Goal: Information Seeking & Learning: Learn about a topic

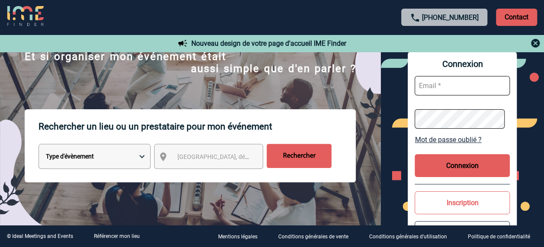
scroll to position [131, 0]
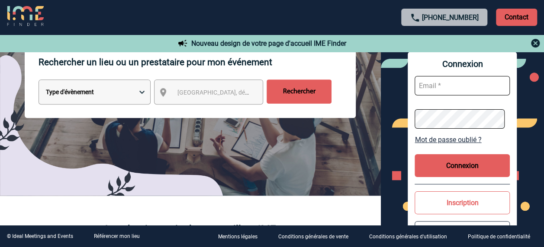
click at [210, 92] on span "Ville, département, région..." at bounding box center [237, 92] width 120 height 7
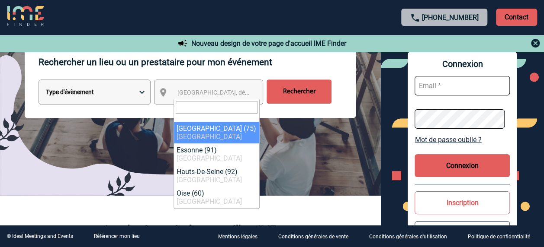
type input "r"
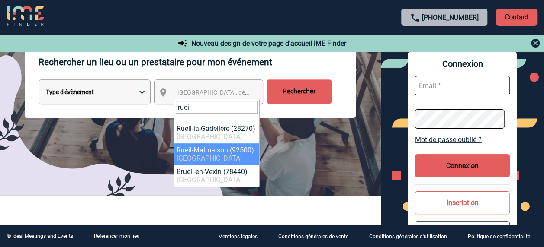
type input "rueil"
select select "54"
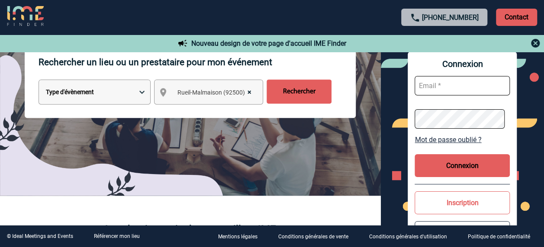
click at [295, 94] on input "Rechercher" at bounding box center [298, 92] width 65 height 24
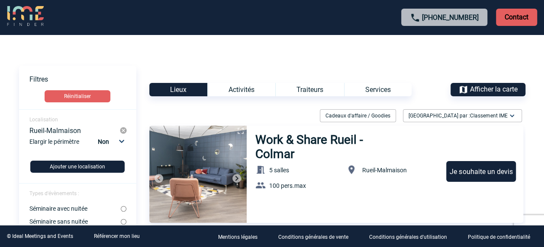
click at [246, 94] on div "Activités" at bounding box center [241, 89] width 68 height 13
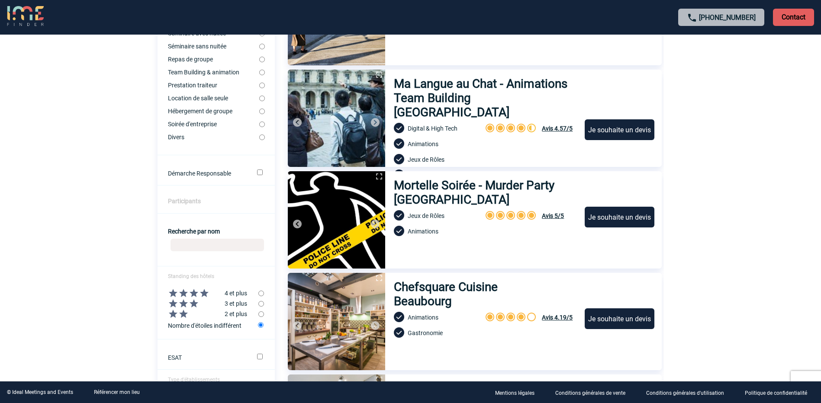
scroll to position [173, 0]
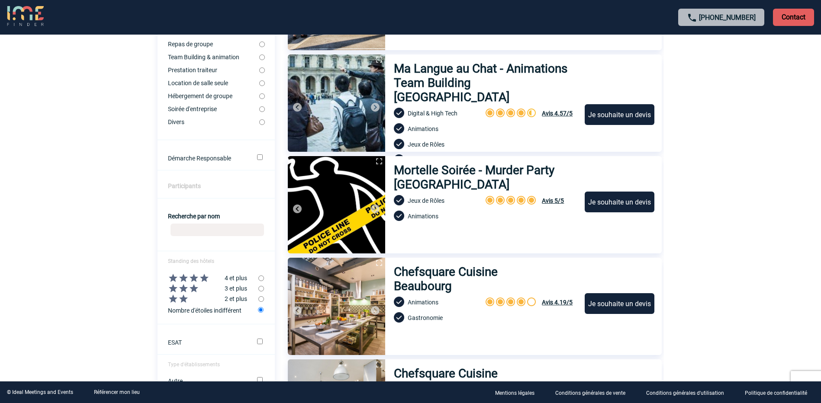
click at [436, 172] on h3 "Mortelle Soirée - Murder Party Paris" at bounding box center [485, 177] width 183 height 29
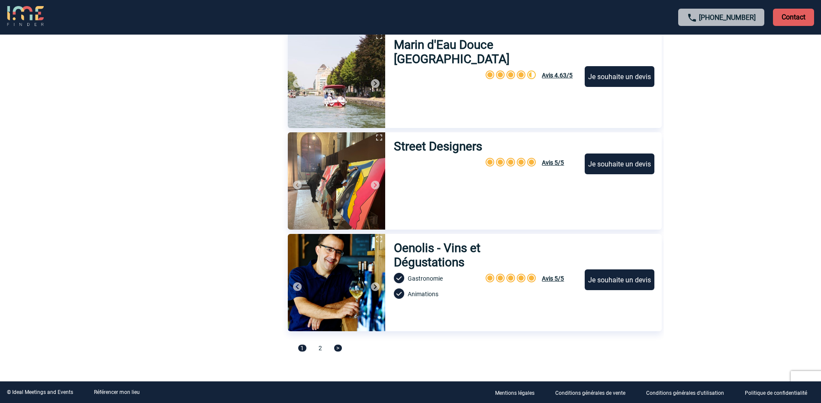
scroll to position [2840, 0]
click at [337, 247] on span ">" at bounding box center [338, 347] width 8 height 7
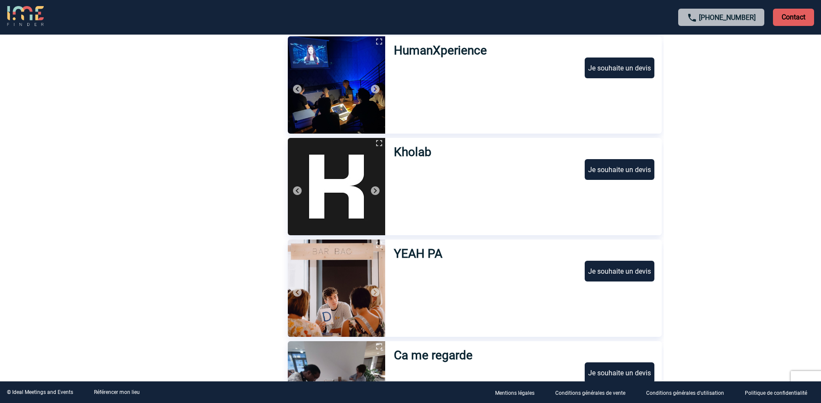
scroll to position [1512, 0]
click at [402, 247] on h3 "YEAH PA" at bounding box center [421, 254] width 54 height 14
click at [415, 151] on h3 "Kholab" at bounding box center [416, 152] width 44 height 14
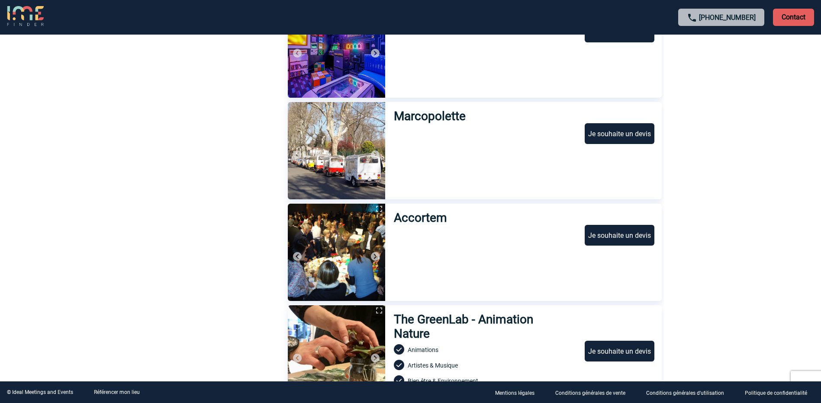
scroll to position [1036, 0]
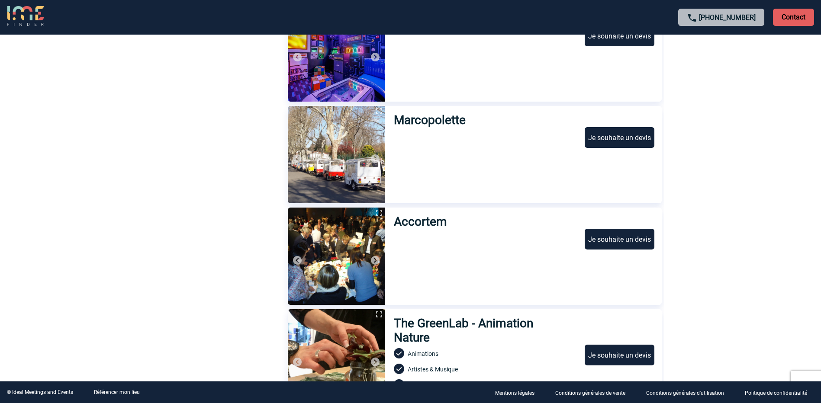
click at [431, 247] on h3 "The GreenLab - Animation Nature" at bounding box center [482, 330] width 176 height 29
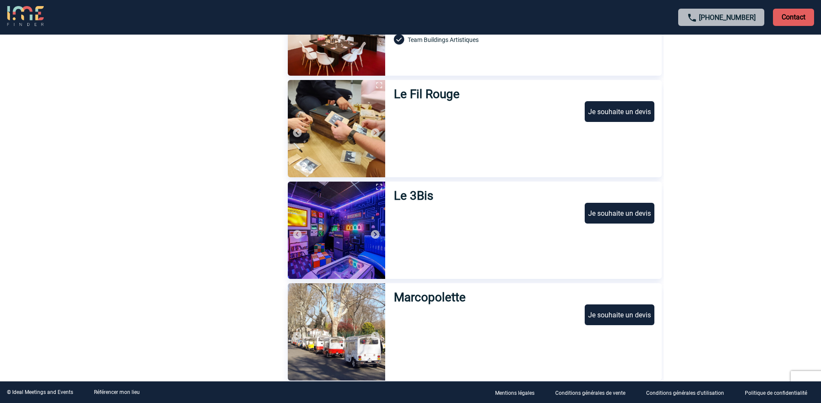
scroll to position [863, 0]
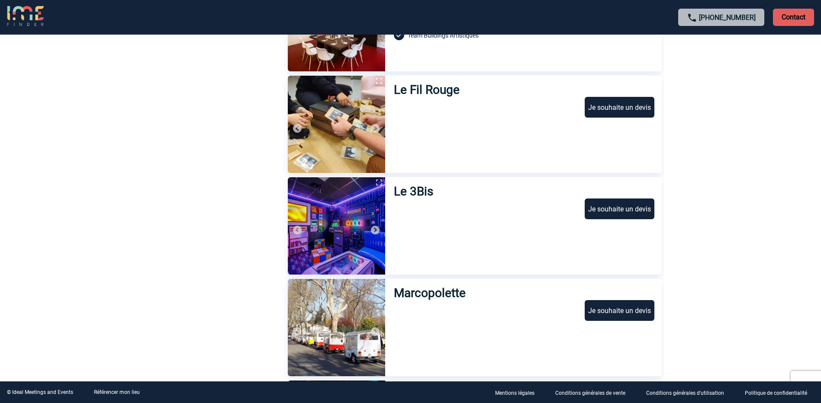
click at [410, 193] on h3 "Le 3Bis" at bounding box center [416, 191] width 45 height 14
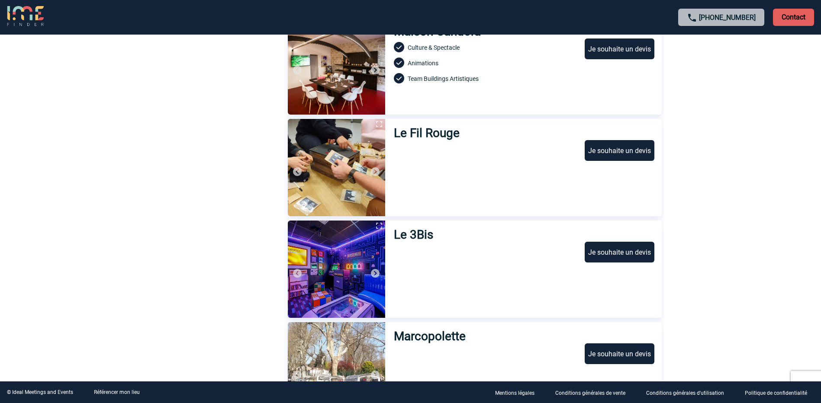
scroll to position [777, 0]
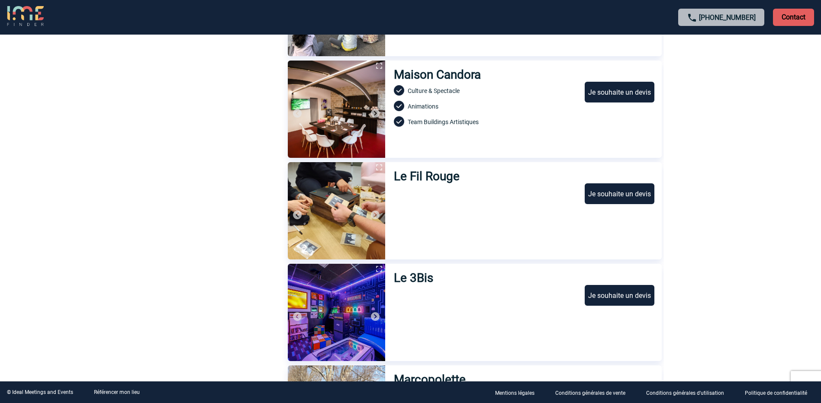
click at [430, 172] on h3 "Le Fil Rouge" at bounding box center [429, 176] width 70 height 14
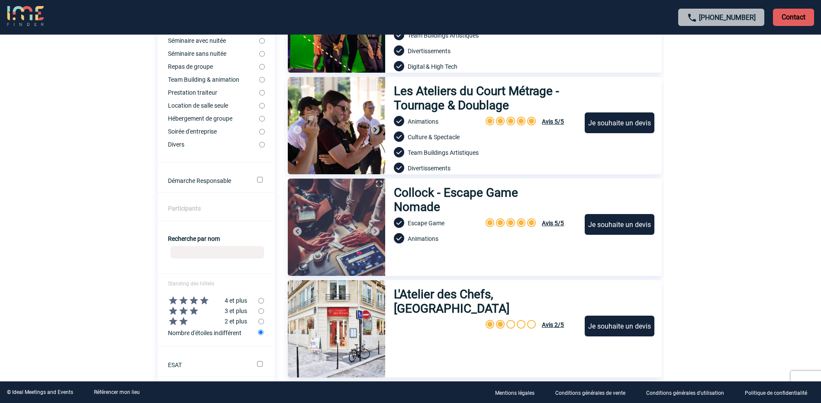
scroll to position [128, 0]
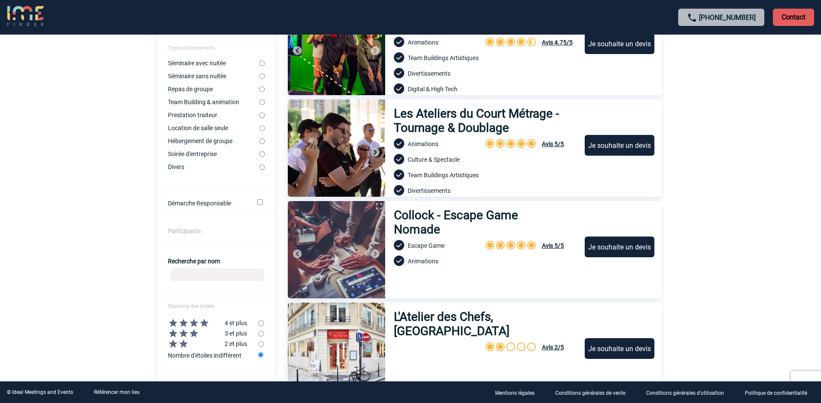
click at [431, 217] on h3 "Collock - Escape Game Nomade" at bounding box center [479, 222] width 171 height 29
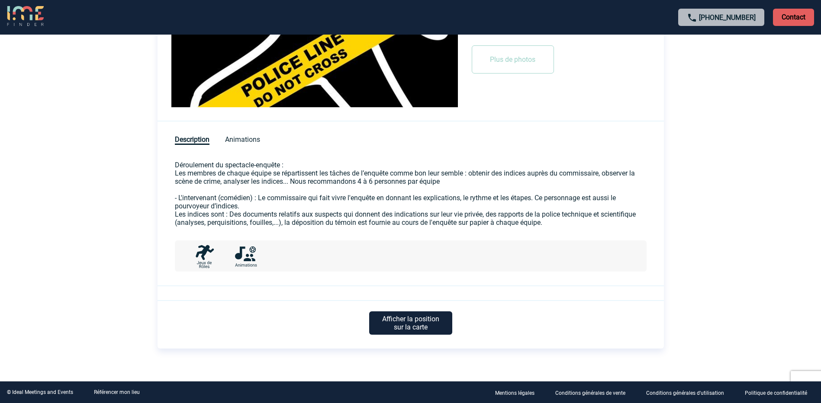
scroll to position [304, 0]
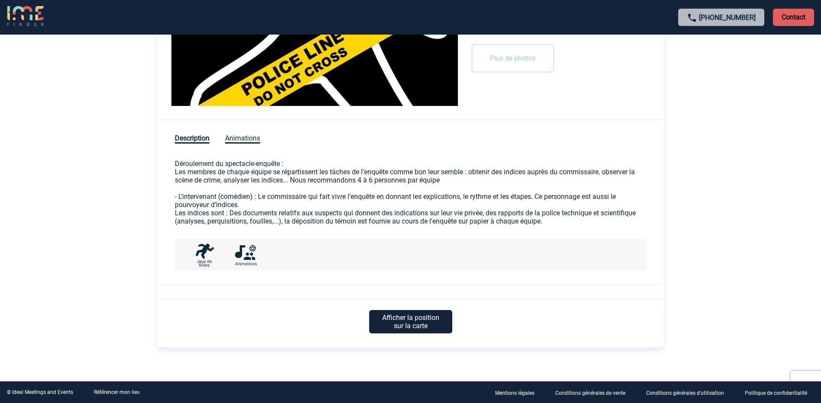
click at [235, 138] on span "Animations" at bounding box center [242, 139] width 35 height 10
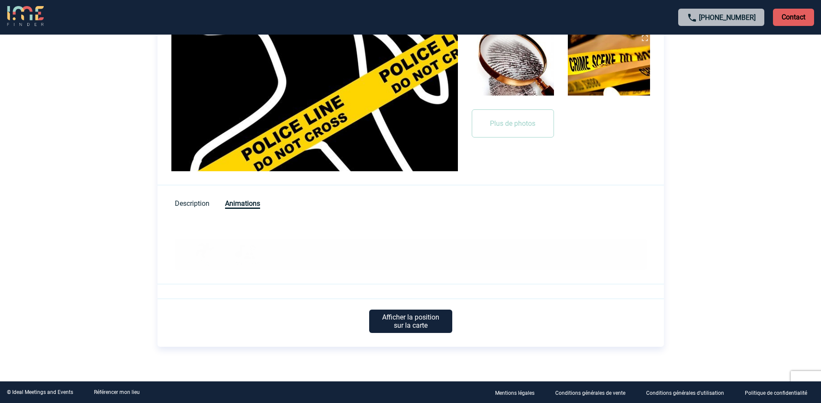
scroll to position [238, 0]
click at [398, 320] on p "Afficher la position sur la carte" at bounding box center [410, 321] width 83 height 23
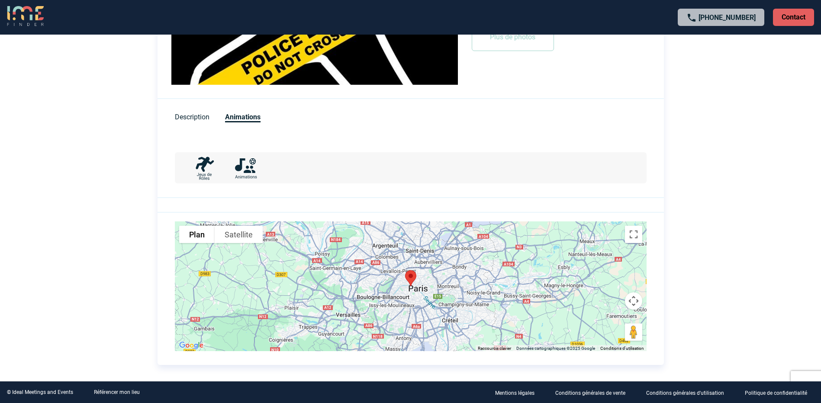
scroll to position [343, 0]
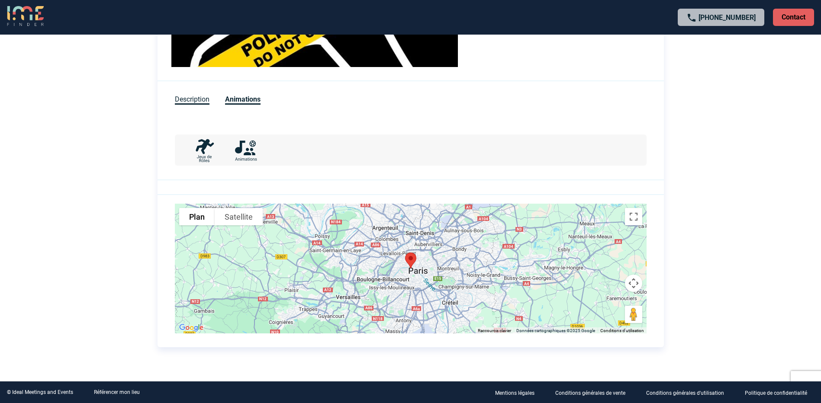
click at [202, 99] on span "Description" at bounding box center [192, 100] width 35 height 10
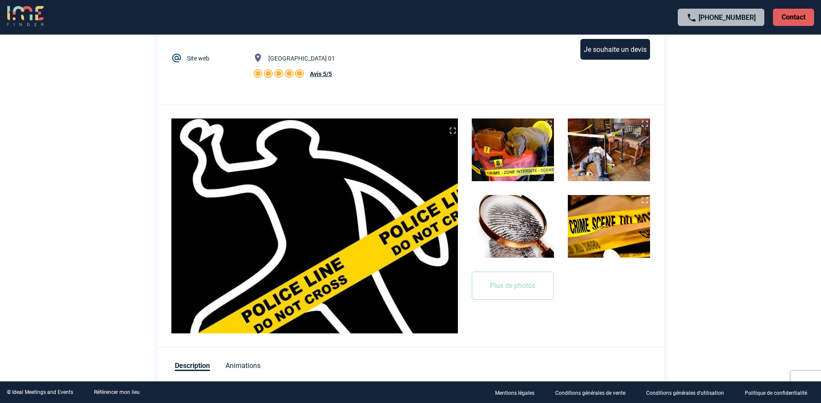
scroll to position [0, 0]
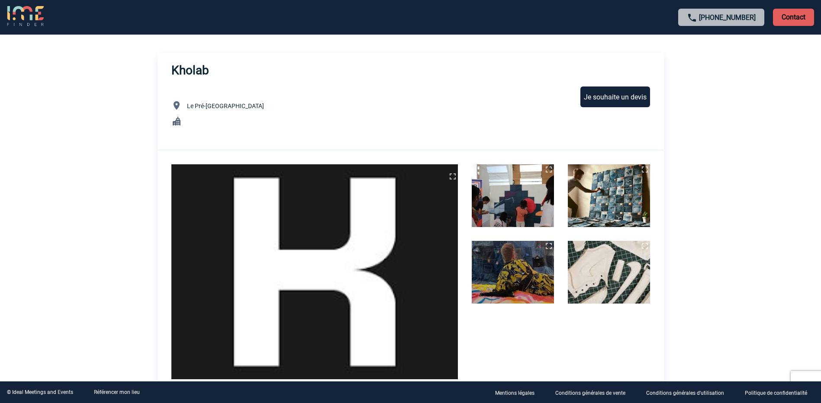
scroll to position [43, 0]
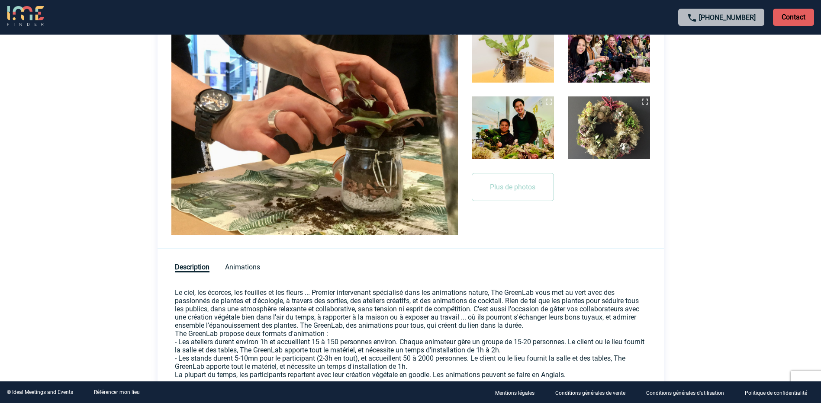
scroll to position [216, 0]
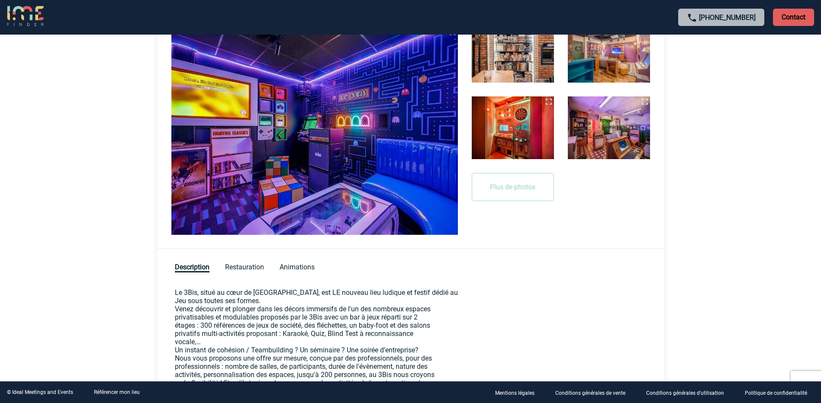
scroll to position [216, 0]
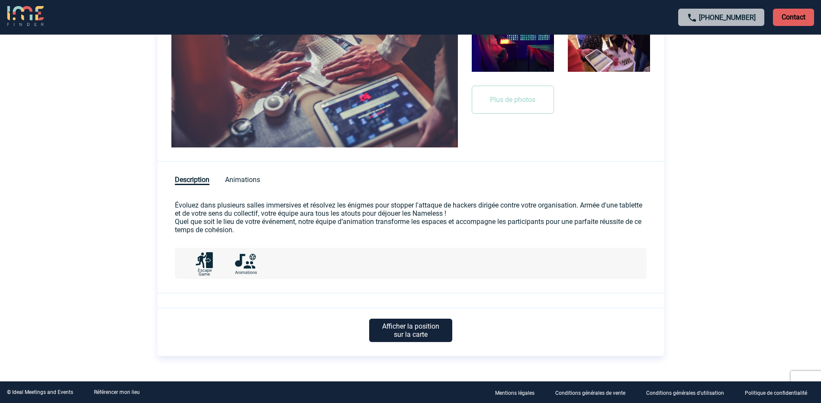
scroll to position [285, 0]
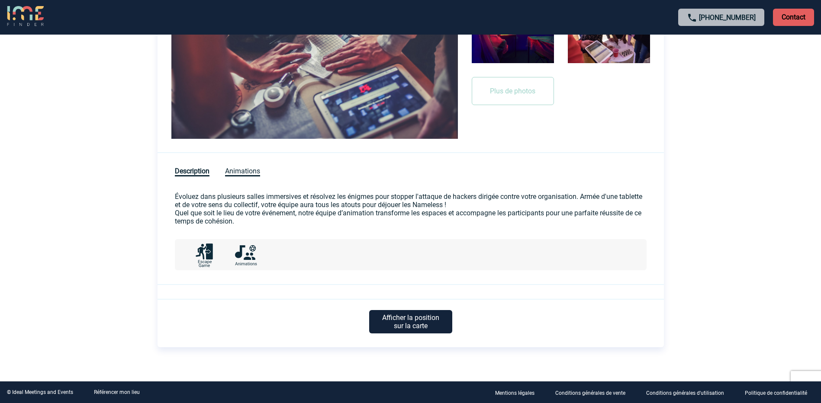
click at [249, 172] on span "Animations" at bounding box center [242, 172] width 35 height 10
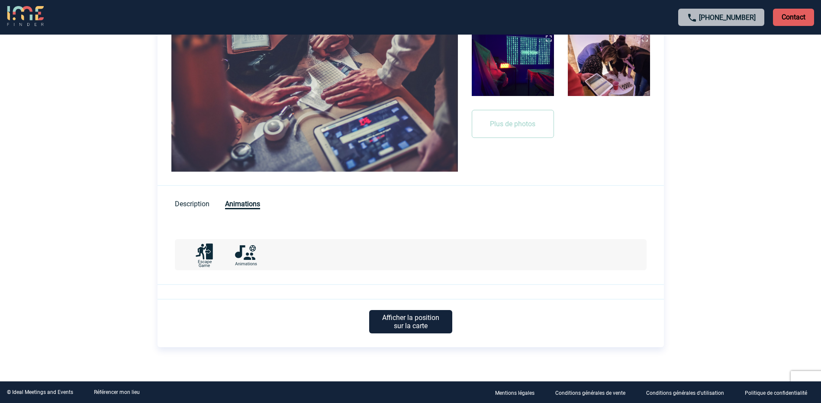
click at [193, 205] on span "Description" at bounding box center [192, 204] width 35 height 8
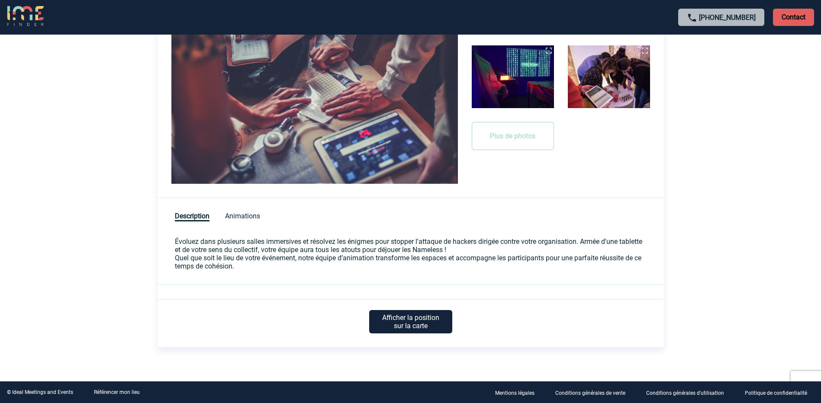
click at [419, 326] on p "Afficher la position sur la carte" at bounding box center [410, 321] width 83 height 23
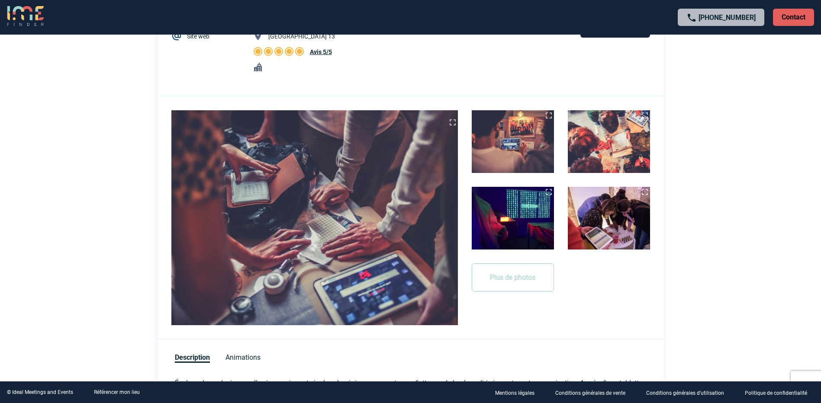
scroll to position [85, 0]
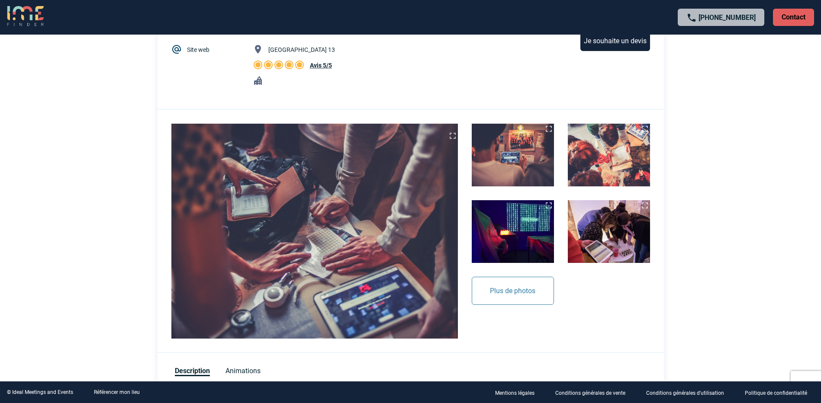
click at [516, 295] on button "Plus de photos" at bounding box center [512, 291] width 82 height 28
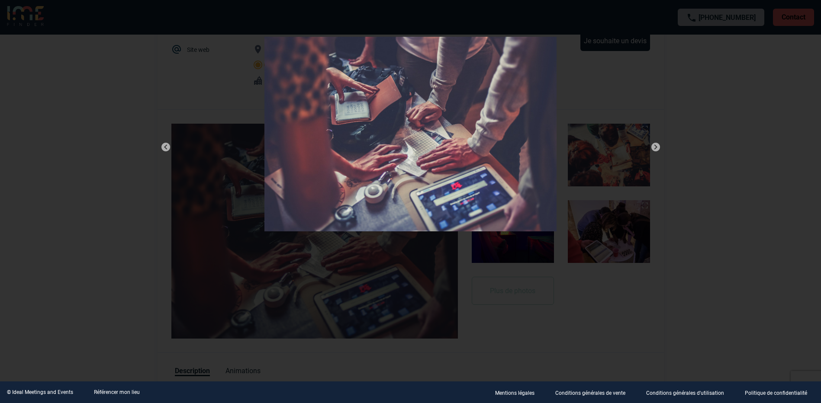
click at [654, 149] on img at bounding box center [655, 147] width 10 height 10
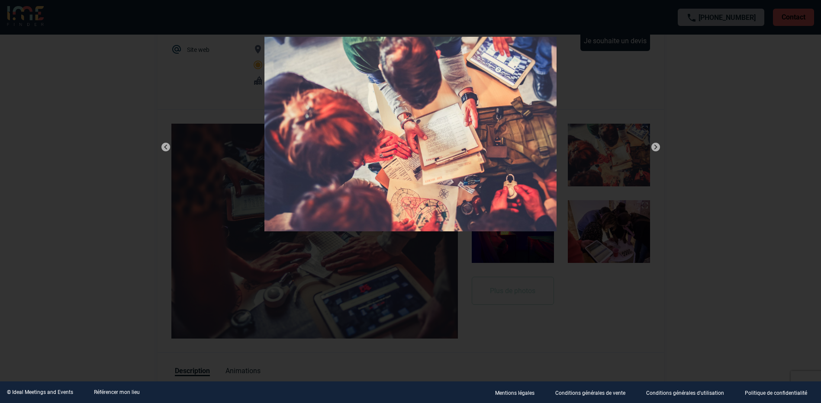
click at [723, 139] on div at bounding box center [410, 201] width 821 height 403
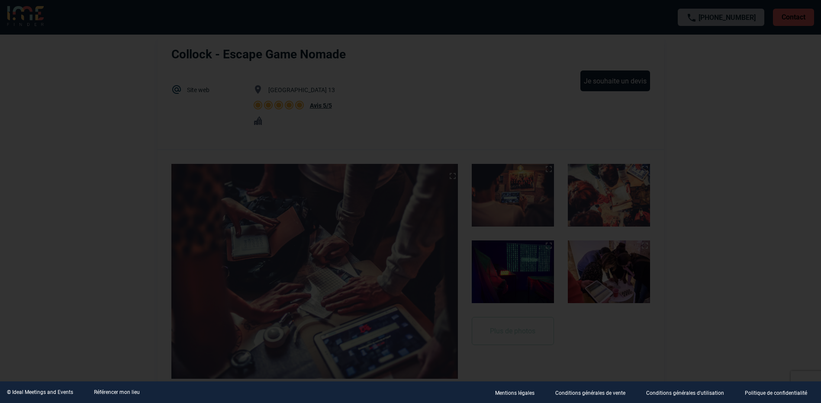
scroll to position [0, 0]
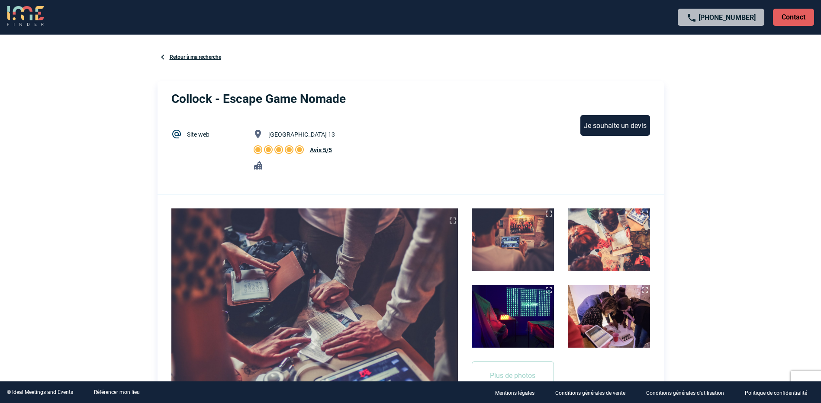
click at [194, 136] on link "Site web" at bounding box center [198, 134] width 22 height 7
